Goal: Transaction & Acquisition: Download file/media

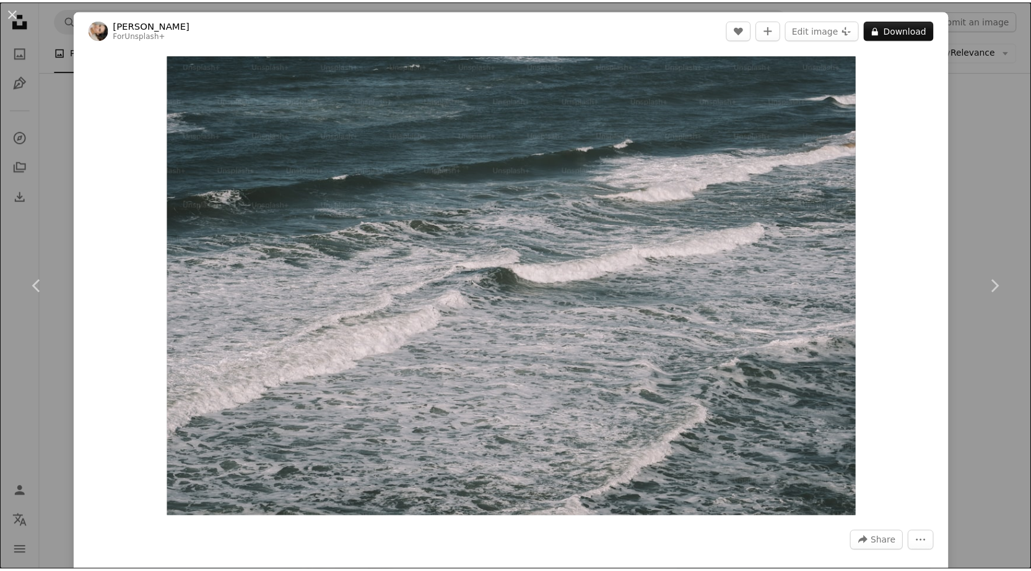
scroll to position [11286, 0]
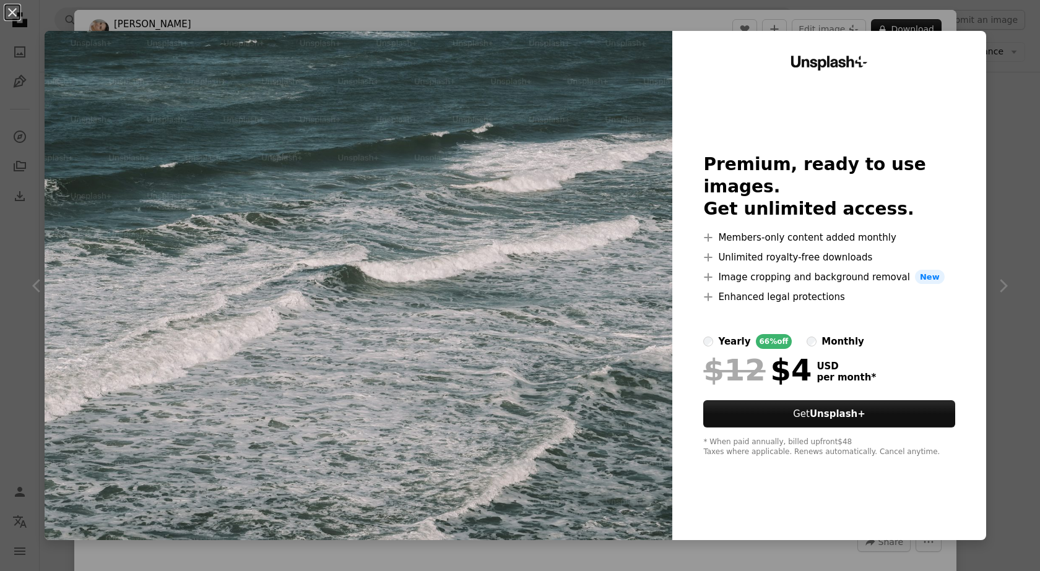
click at [609, 181] on img at bounding box center [359, 285] width 628 height 509
click at [1013, 292] on div "An X shape Unsplash+ Premium, ready to use images. Get unlimited access. A plus…" at bounding box center [520, 285] width 1040 height 571
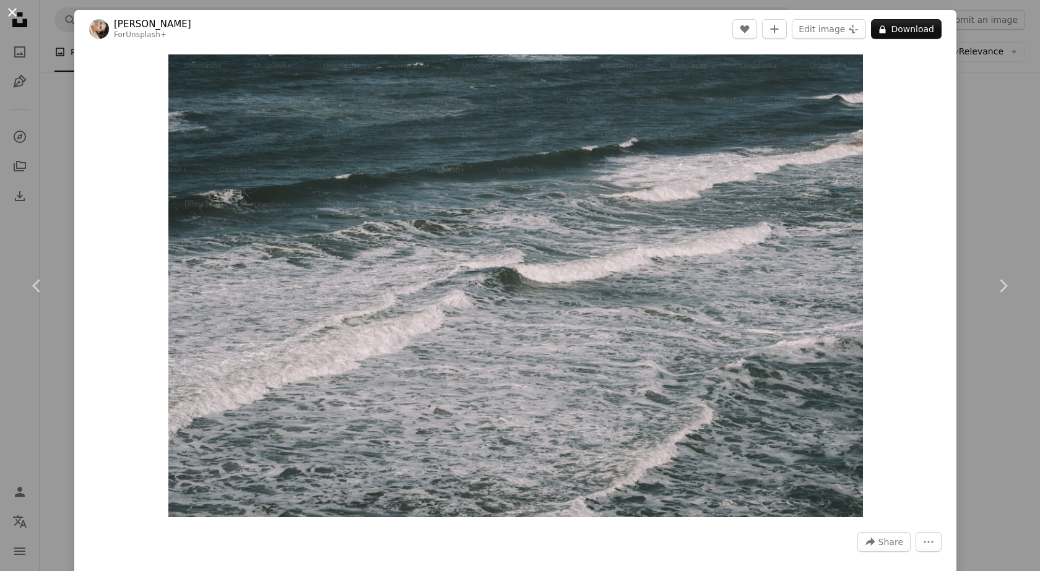
click at [11, 6] on button "An X shape" at bounding box center [12, 12] width 15 height 15
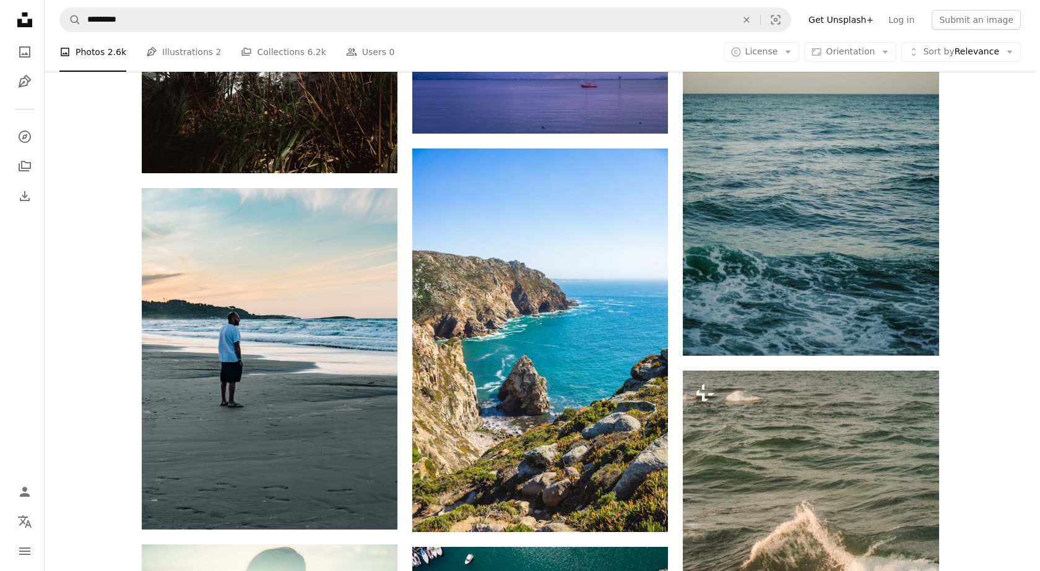
scroll to position [13419, 0]
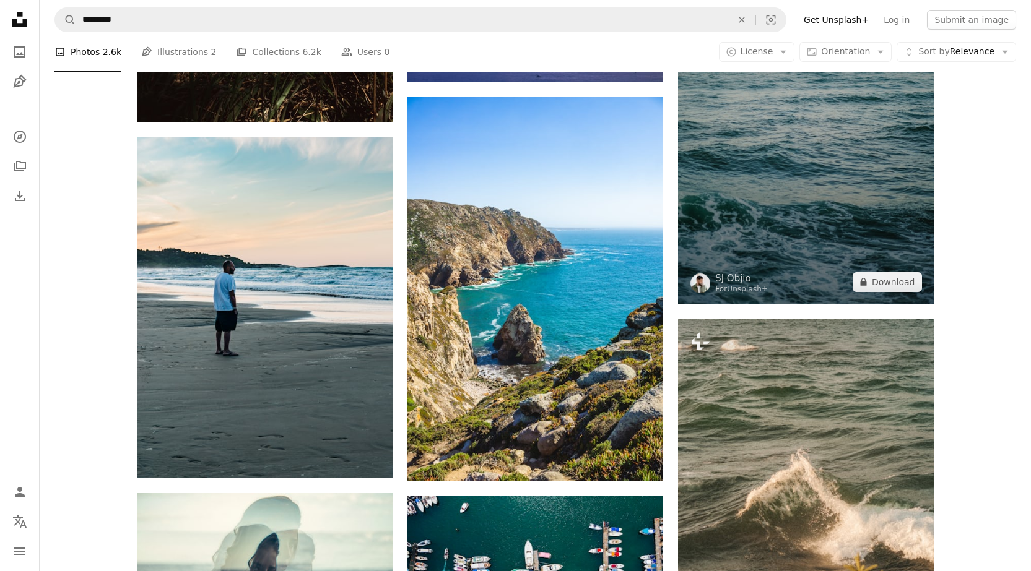
click at [777, 214] on img at bounding box center [806, 113] width 256 height 384
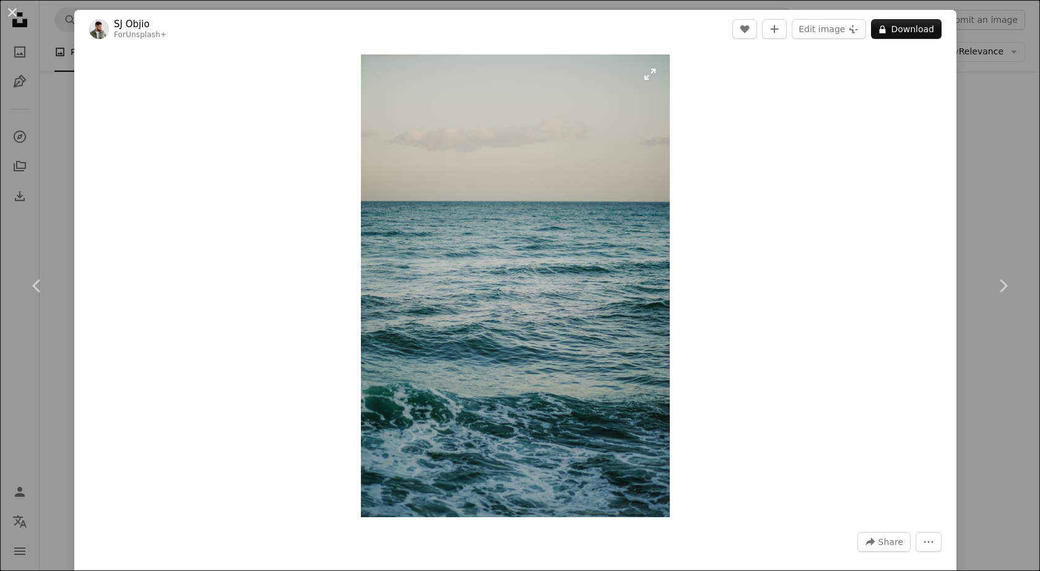
drag, startPoint x: 504, startPoint y: 349, endPoint x: 610, endPoint y: 241, distance: 150.6
click at [610, 241] on img "Zoom in on this image" at bounding box center [515, 285] width 309 height 463
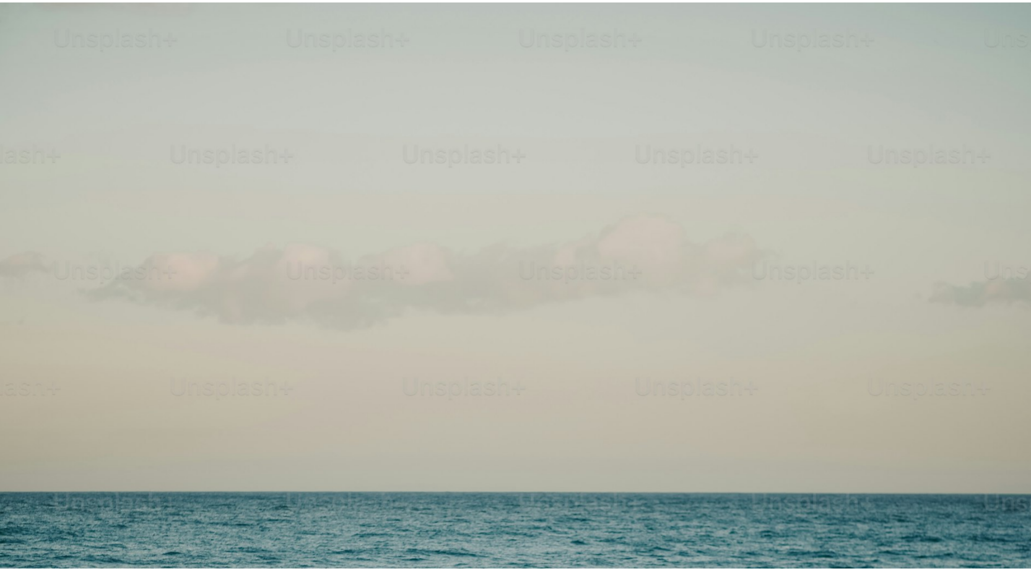
scroll to position [482, 0]
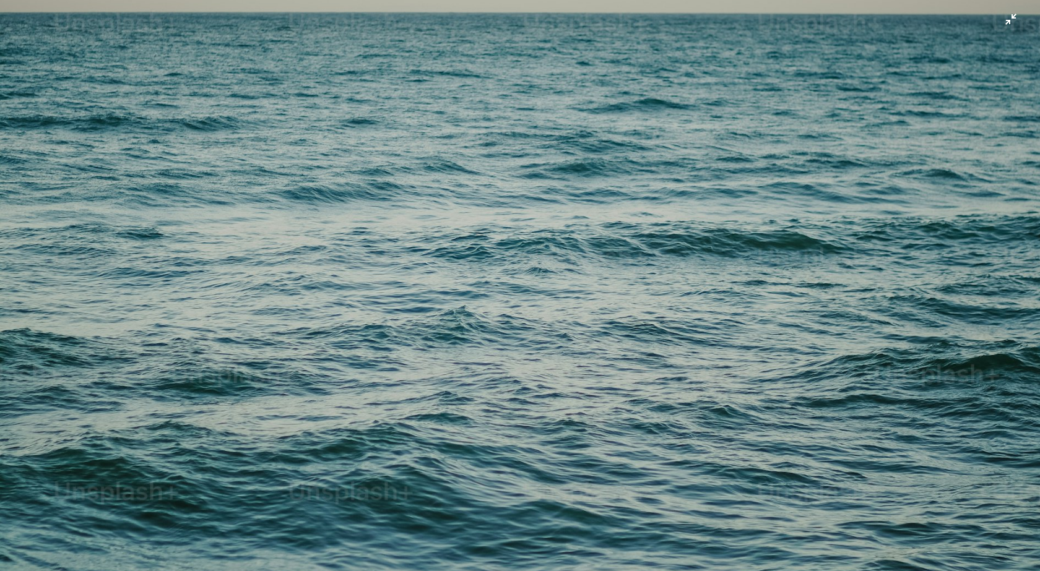
click at [996, 26] on img "Zoom out on this image" at bounding box center [519, 299] width 1041 height 1562
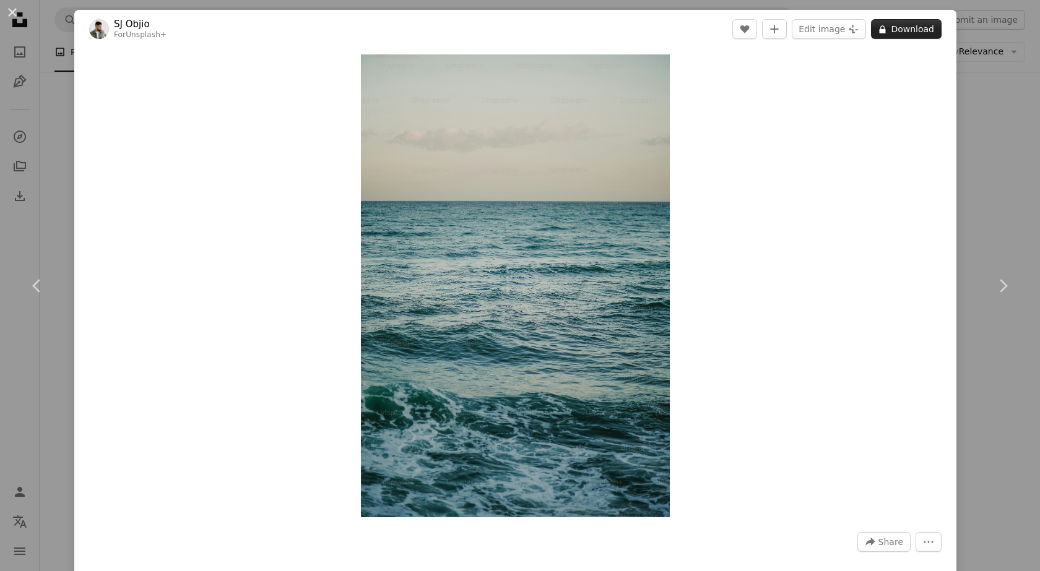
click at [889, 37] on button "A lock Download" at bounding box center [906, 29] width 71 height 20
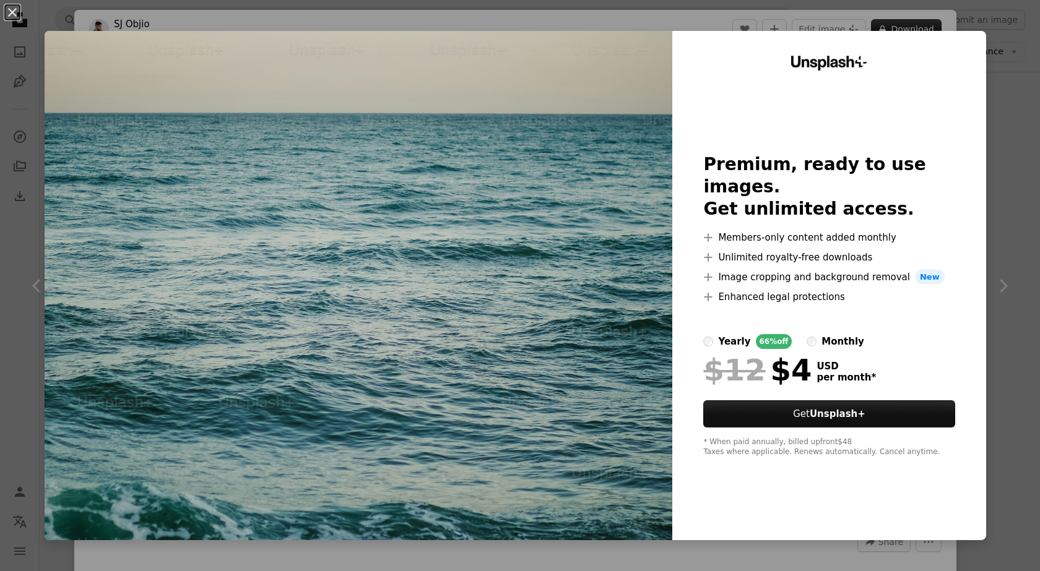
click at [889, 37] on div "Unsplash+ Premium, ready to use images. Get unlimited access. A plus sign Membe…" at bounding box center [829, 285] width 314 height 509
click at [9, 16] on button "An X shape" at bounding box center [12, 12] width 15 height 15
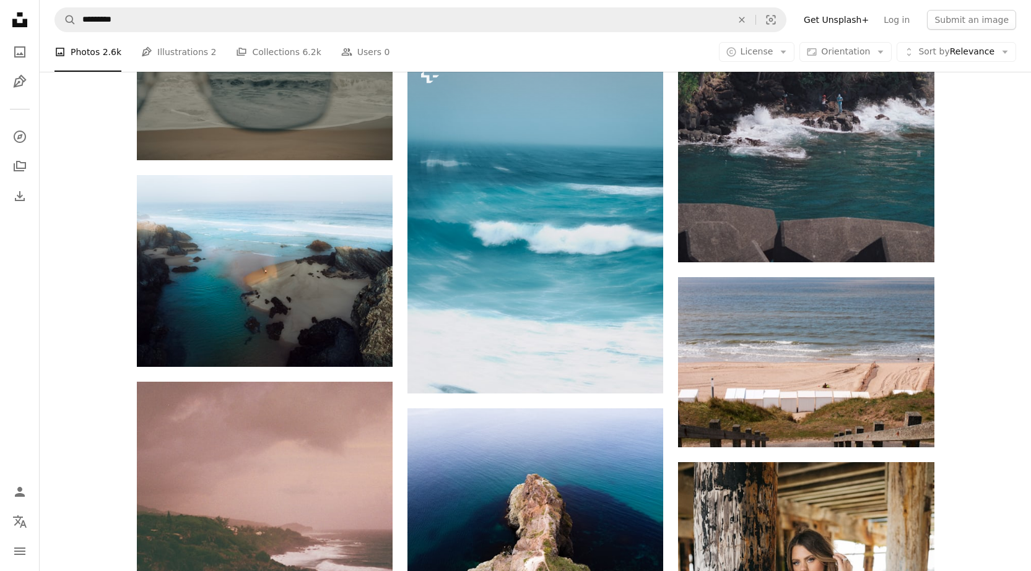
scroll to position [17994, 0]
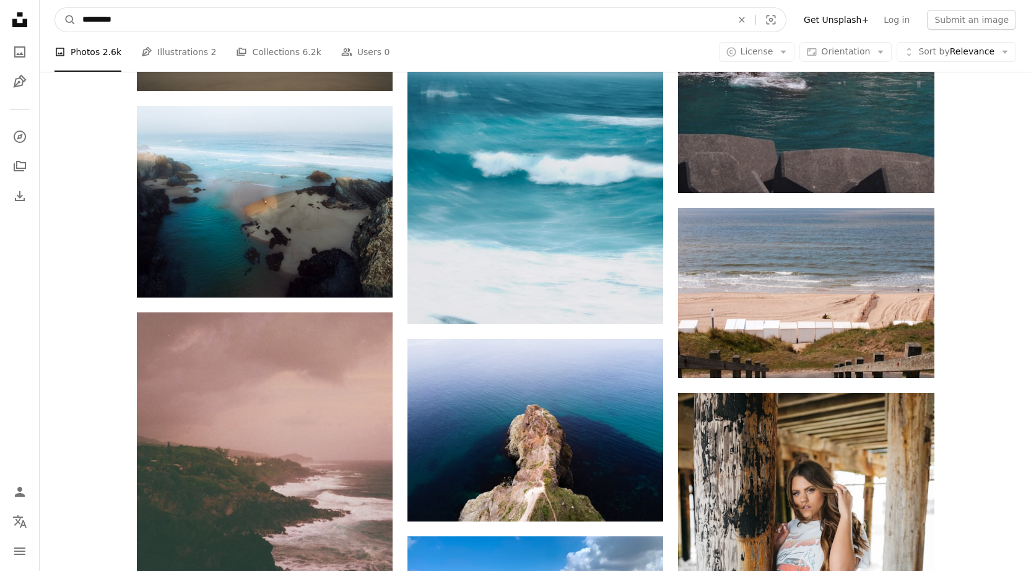
click at [102, 30] on input "*********" at bounding box center [402, 20] width 652 height 24
click at [96, 25] on input "*********" at bounding box center [402, 20] width 652 height 24
type input "**********"
click button "A magnifying glass" at bounding box center [65, 20] width 21 height 24
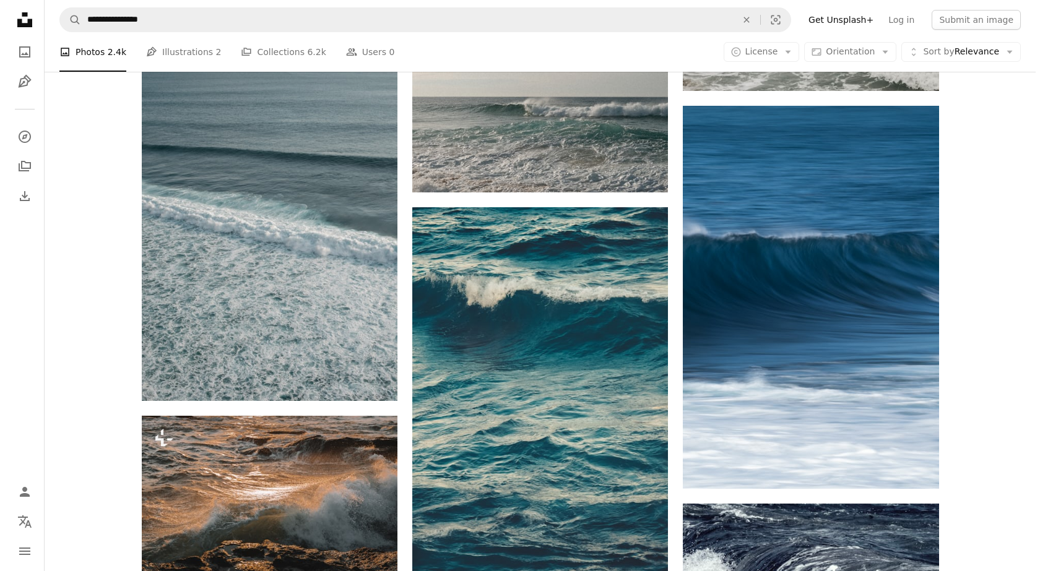
scroll to position [1286, 0]
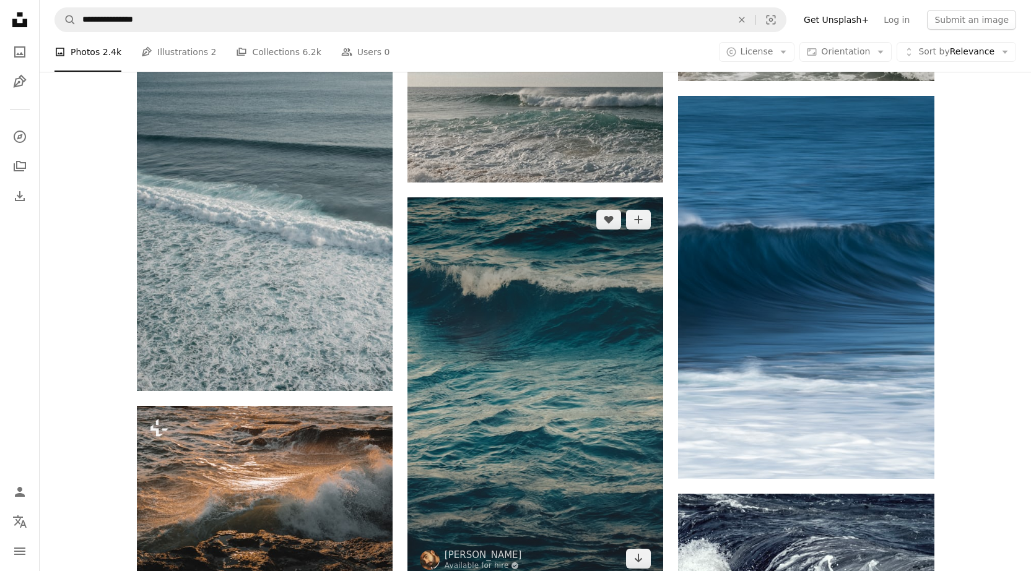
click at [602, 348] on img at bounding box center [535, 389] width 256 height 384
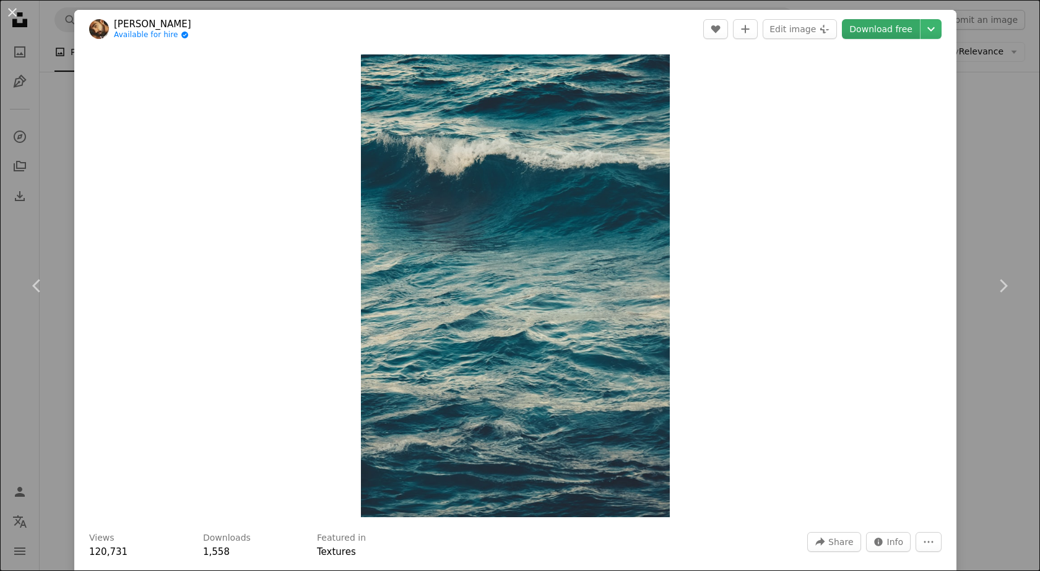
click at [899, 25] on link "Download free" at bounding box center [881, 29] width 78 height 20
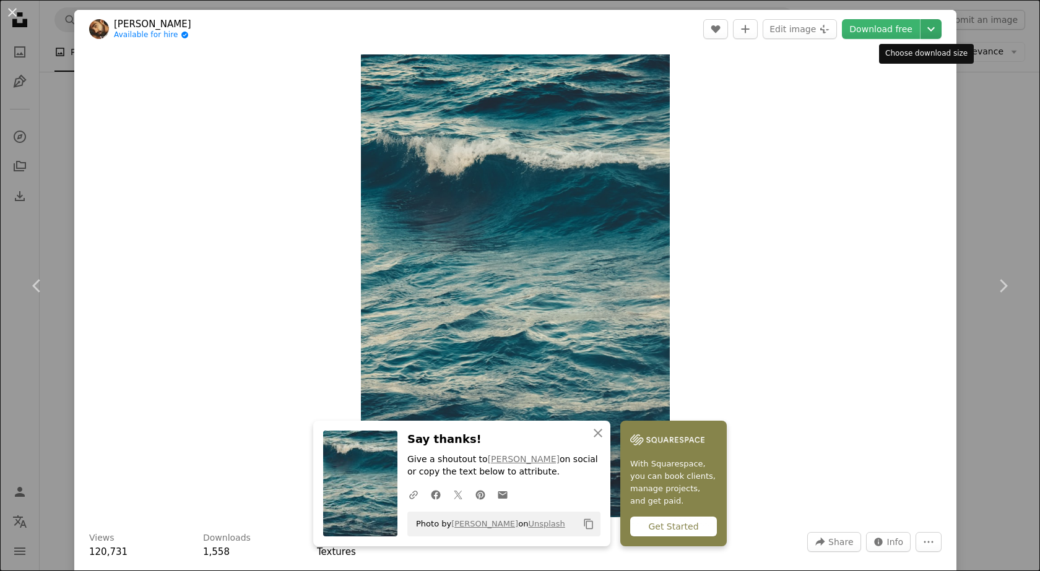
click at [927, 30] on icon "Choose download size" at bounding box center [930, 29] width 7 height 4
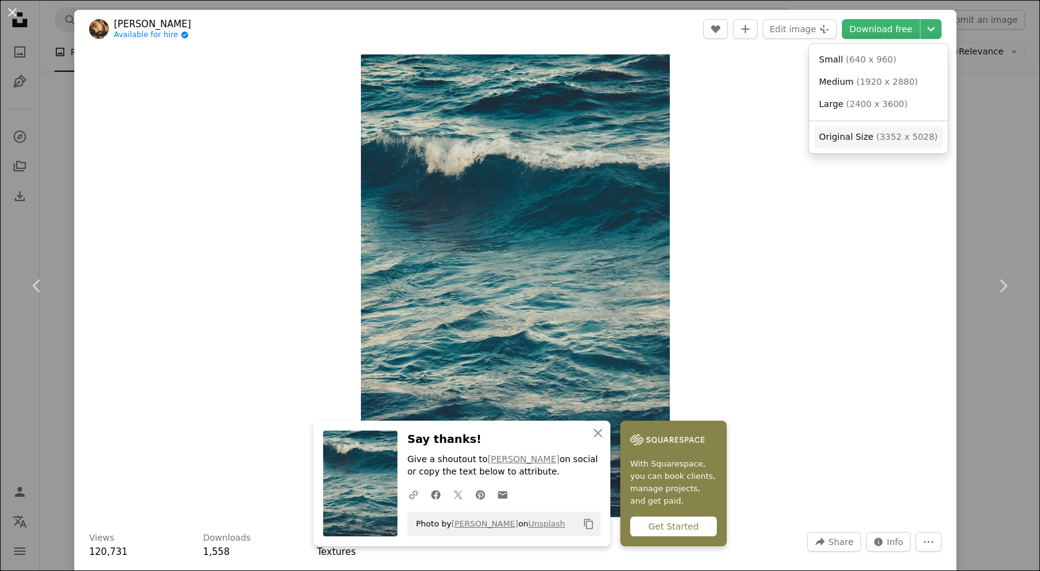
click at [894, 136] on span "( 3352 x 5028 )" at bounding box center [906, 137] width 61 height 10
